Goal: Task Accomplishment & Management: Use online tool/utility

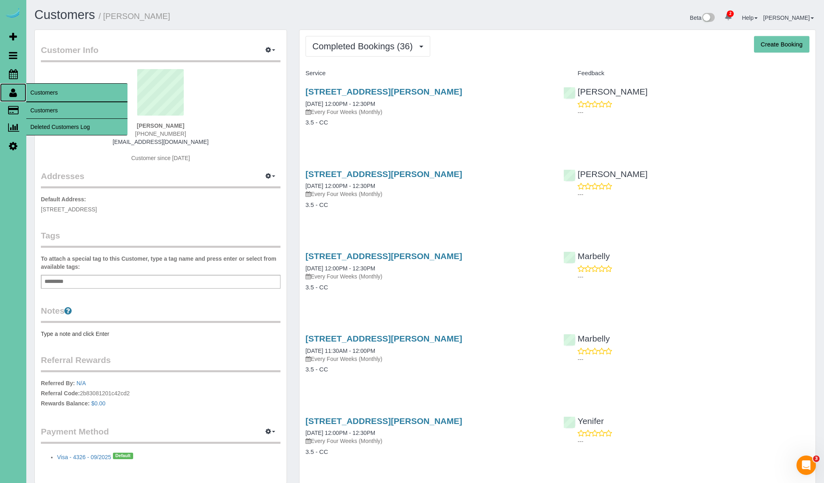
click at [13, 88] on icon at bounding box center [13, 93] width 8 height 10
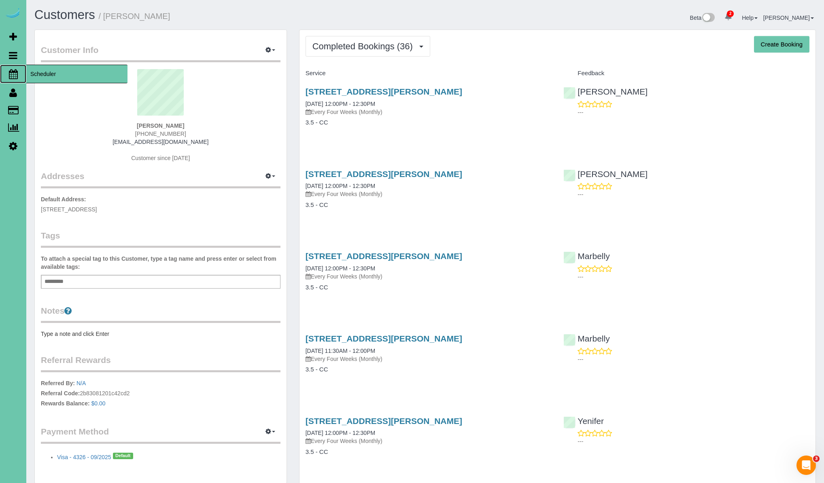
click at [15, 76] on icon at bounding box center [13, 74] width 9 height 10
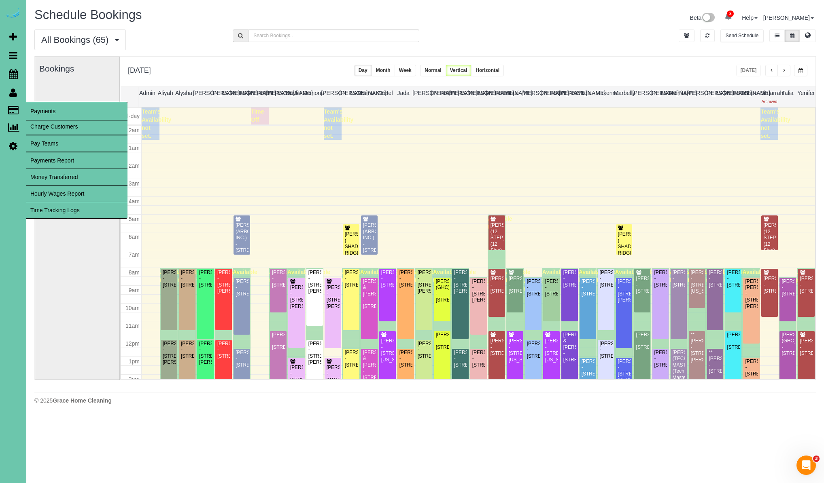
scroll to position [107, 0]
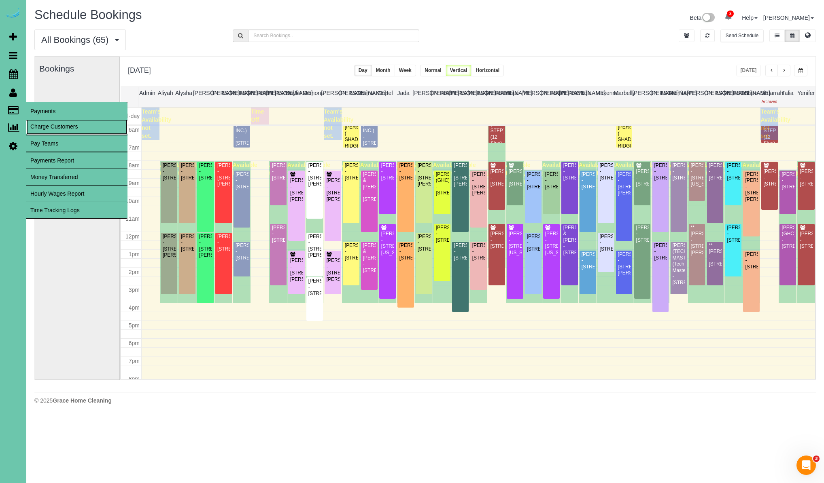
click at [35, 129] on link "Charge Customers" at bounding box center [76, 127] width 101 height 16
select select
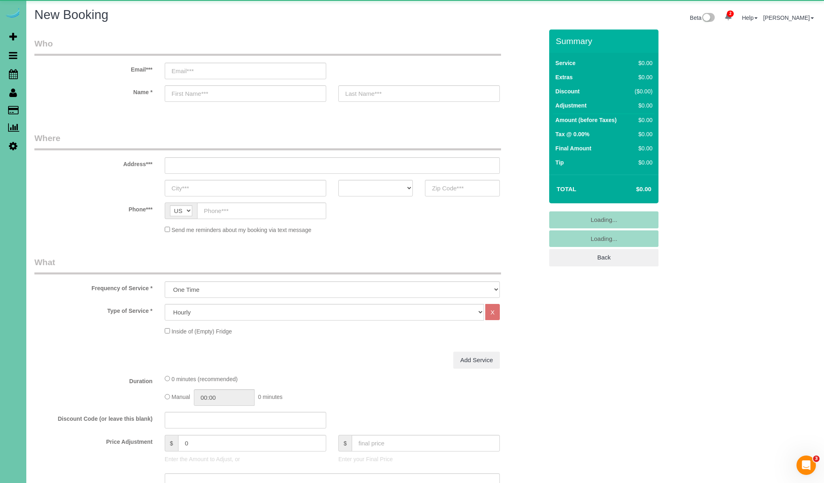
select select "object:8271"
